Goal: Task Accomplishment & Management: Use online tool/utility

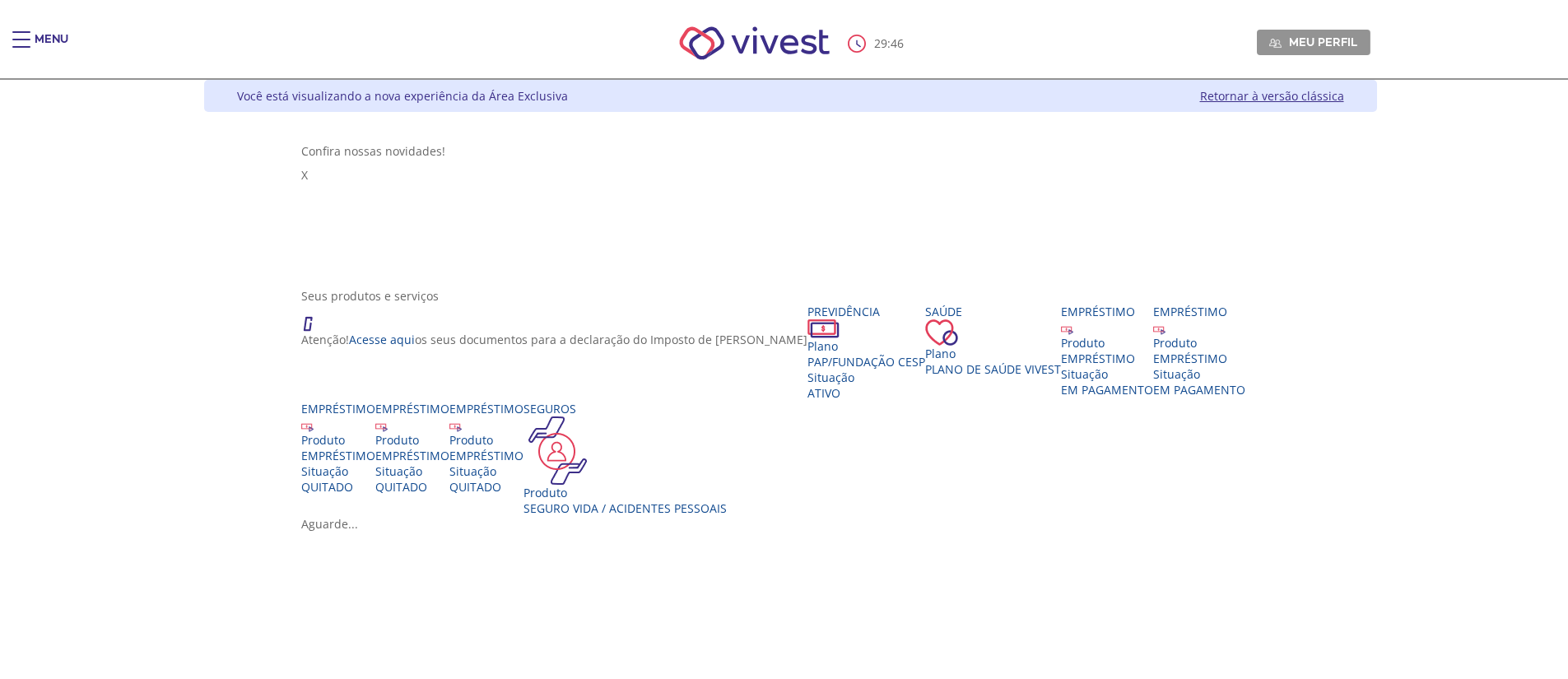
click at [197, 48] on div "29 : 46 Meu perfil Alterar Senha Sair" at bounding box center [784, 44] width 1173 height 70
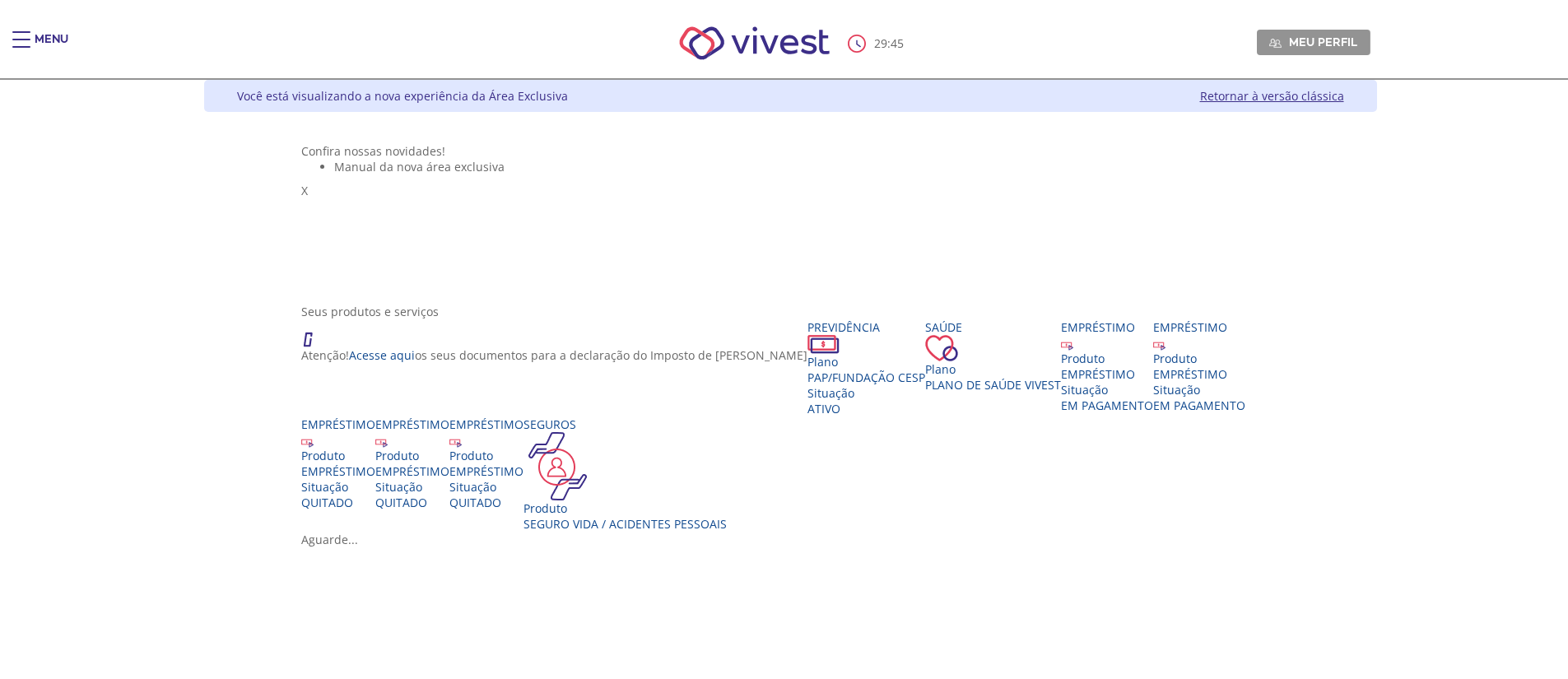
click at [28, 43] on div "Main header" at bounding box center [20, 48] width 18 height 33
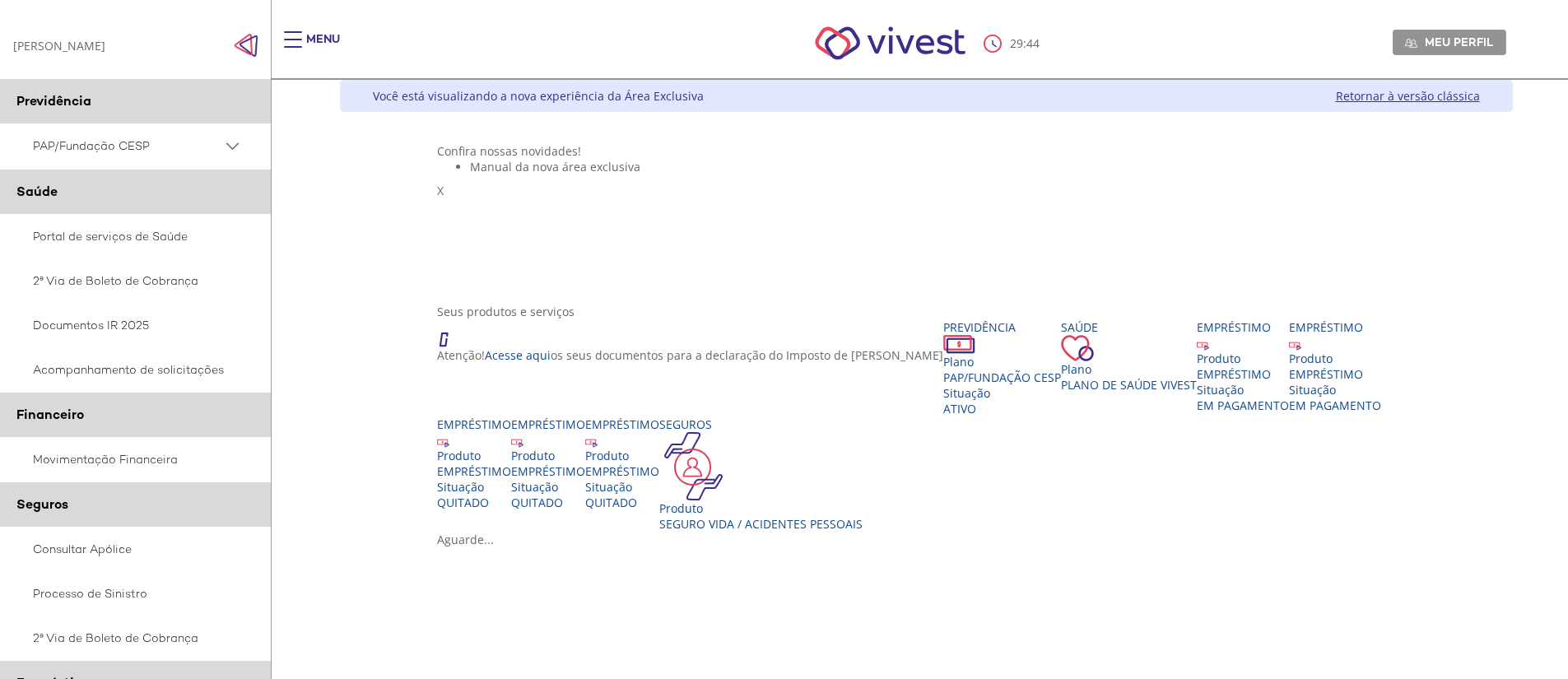
scroll to position [165, 0]
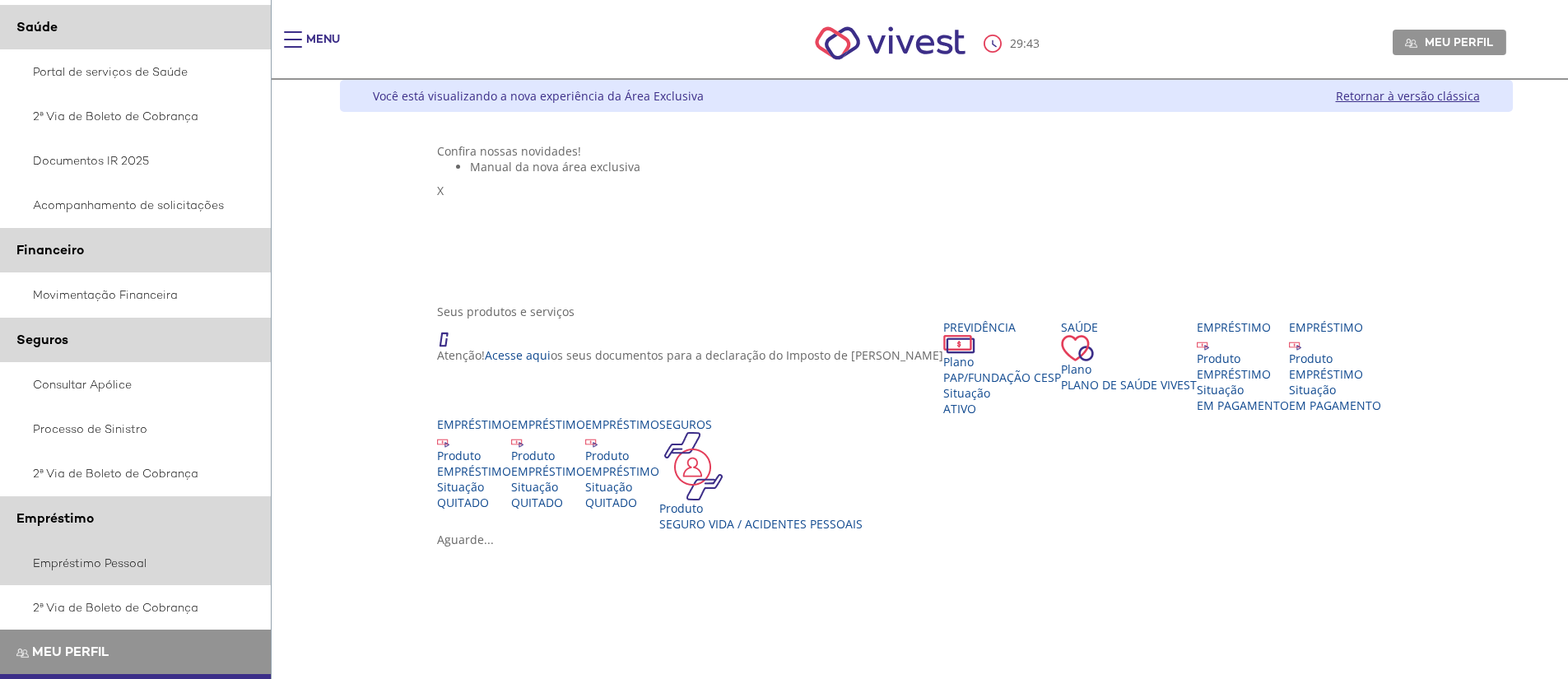
click at [50, 562] on link "Empréstimo Pessoal" at bounding box center [136, 563] width 271 height 44
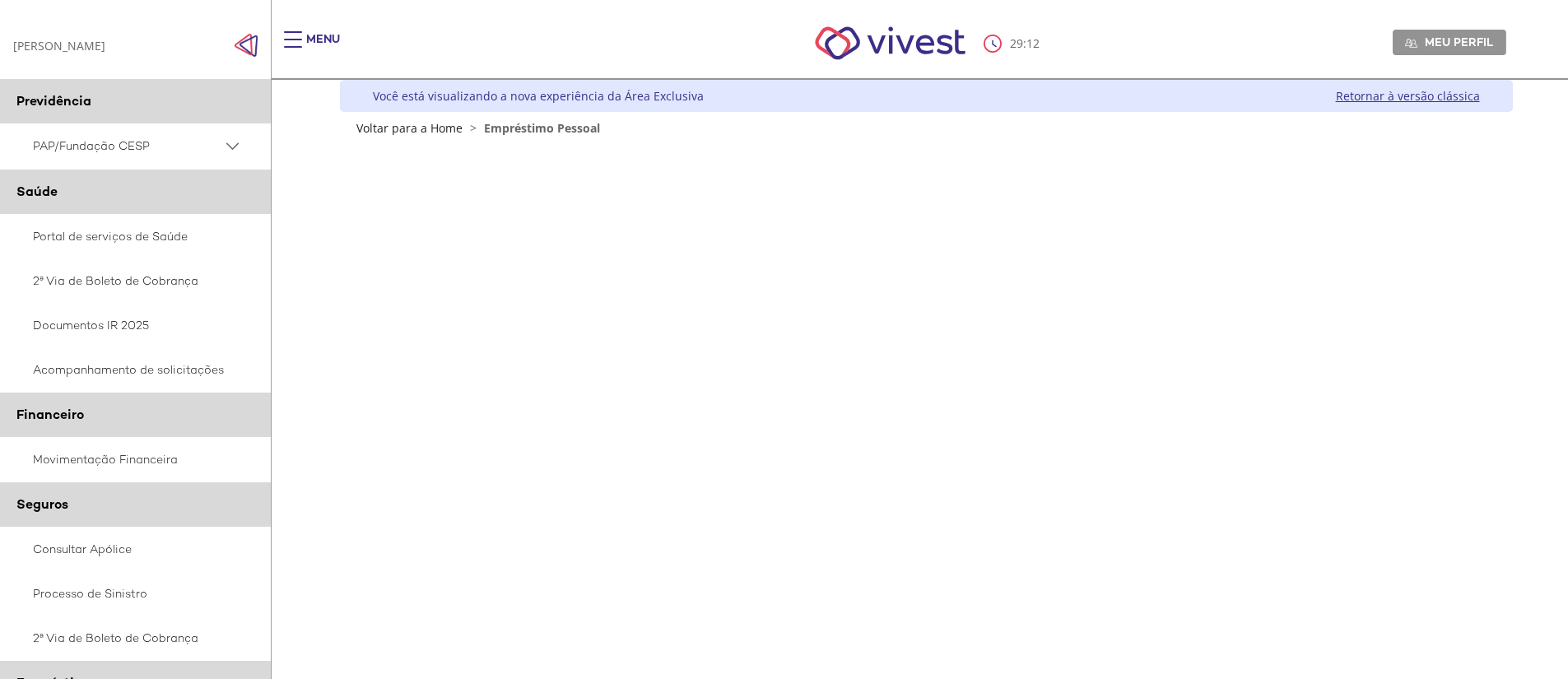
click at [1454, 396] on div "Z7_0HDA14K041L1706374JTHR30P6 Empréstimos - Phoenix Finne Menu de ação do compo…" at bounding box center [926, 491] width 1173 height 711
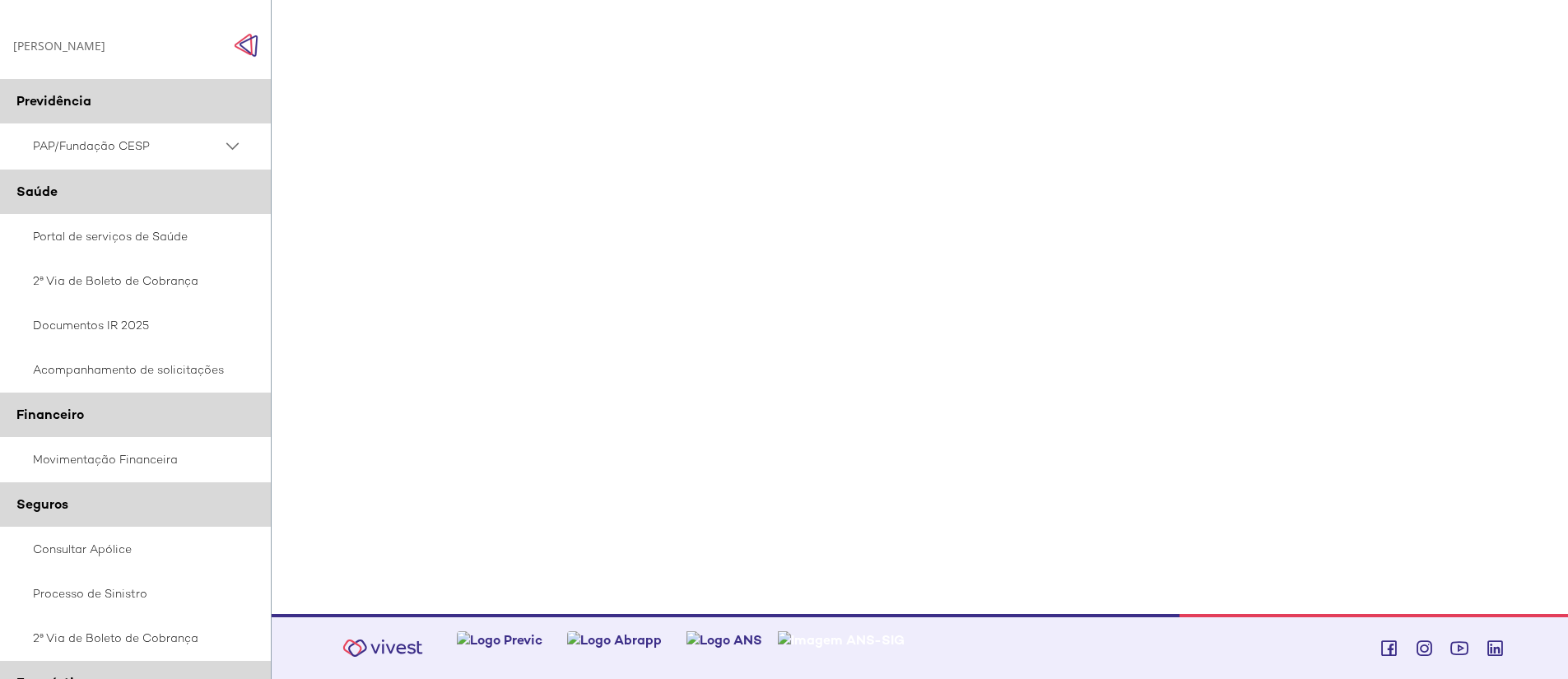
drag, startPoint x: 1535, startPoint y: 187, endPoint x: 1524, endPoint y: 170, distance: 20.2
click at [1532, 184] on div "Menu 29 : 06 Meu perfil Alterar Senha Sair Expiração de Sessão Sua sessão onlin…" at bounding box center [919, 107] width 1297 height 679
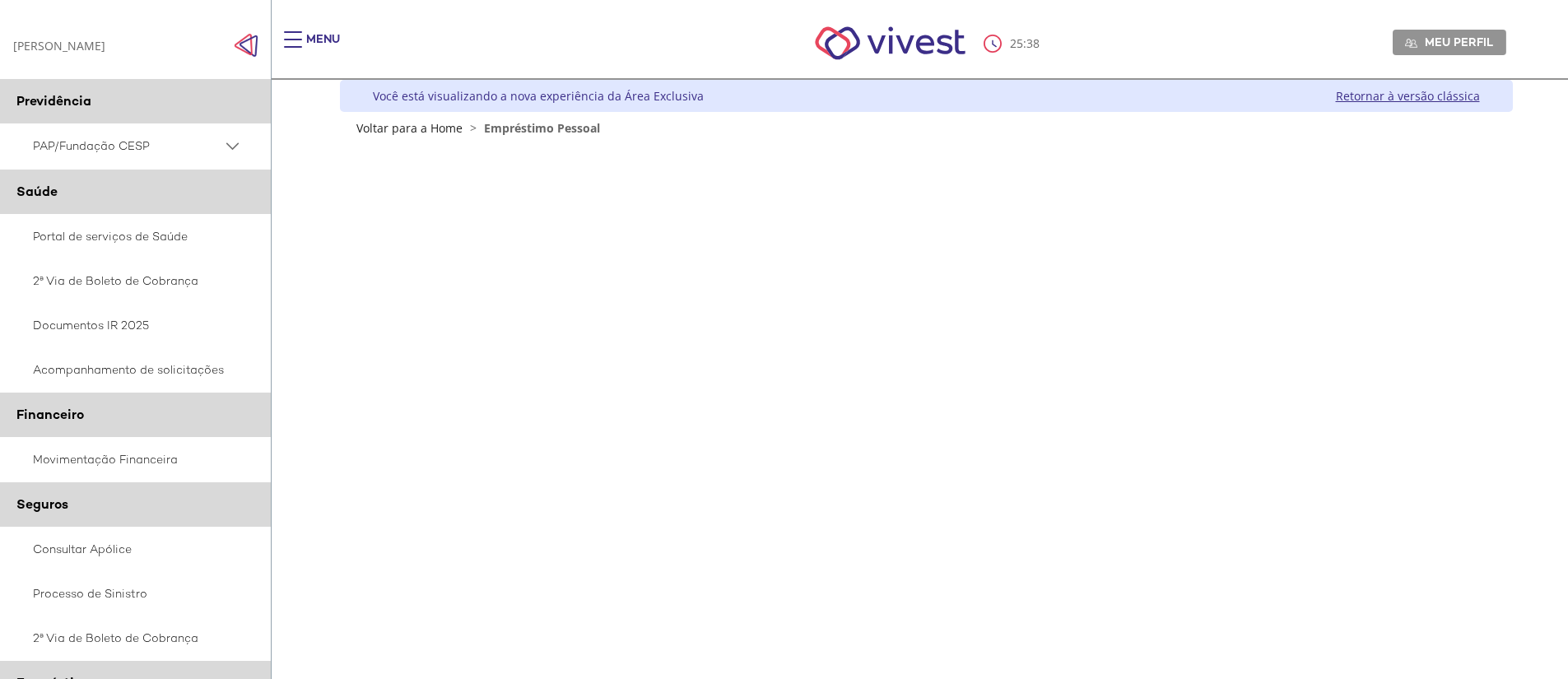
click at [1407, 99] on link "Retornar à versão clássica" at bounding box center [1408, 96] width 144 height 15
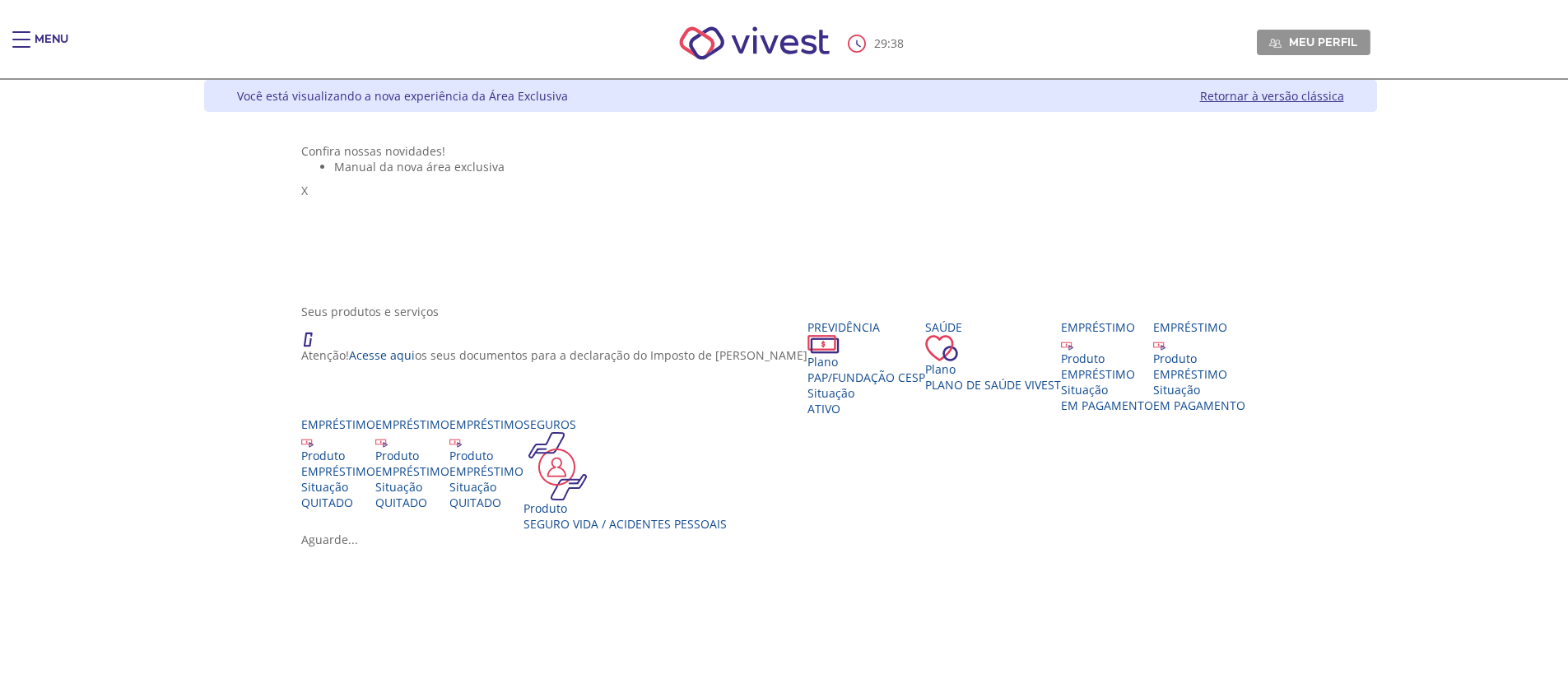
click at [1377, 106] on div "Você está visualizando a nova experiência da Área Exclusiva Retornar à versão c…" at bounding box center [790, 97] width 1173 height 32
click at [1344, 96] on link "Retornar à versão clássica" at bounding box center [1272, 96] width 144 height 15
